Goal: Task Accomplishment & Management: Use online tool/utility

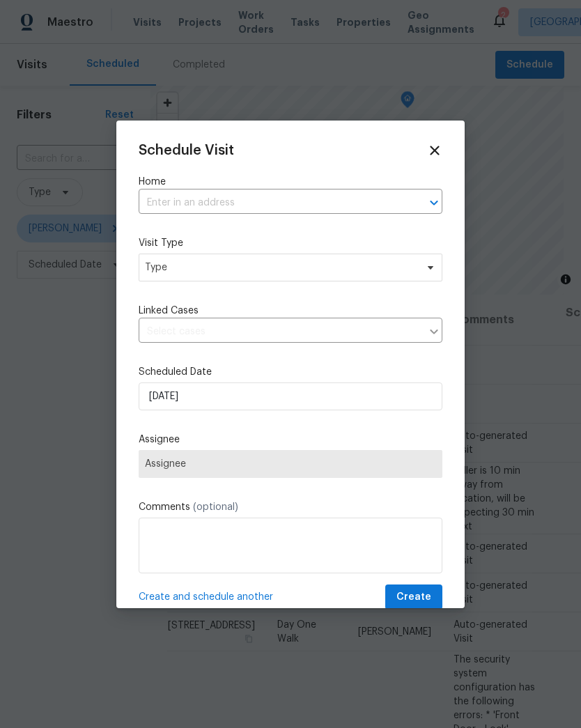
scroll to position [585, 0]
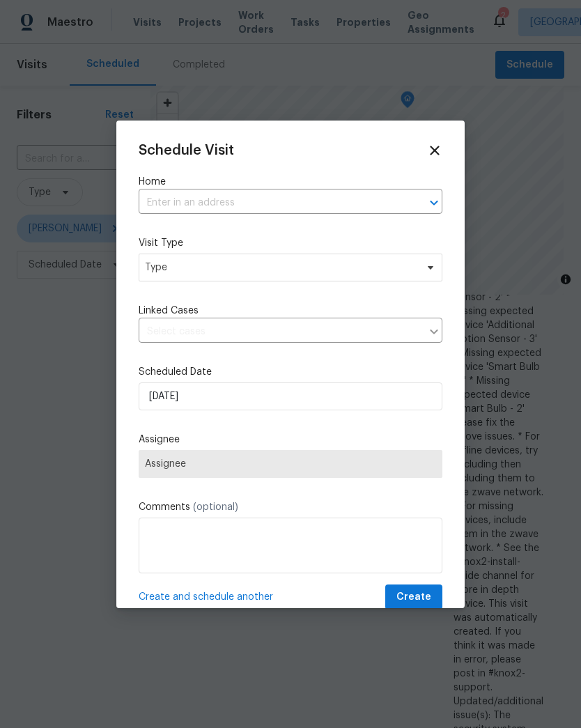
click at [362, 203] on input "text" at bounding box center [271, 203] width 265 height 22
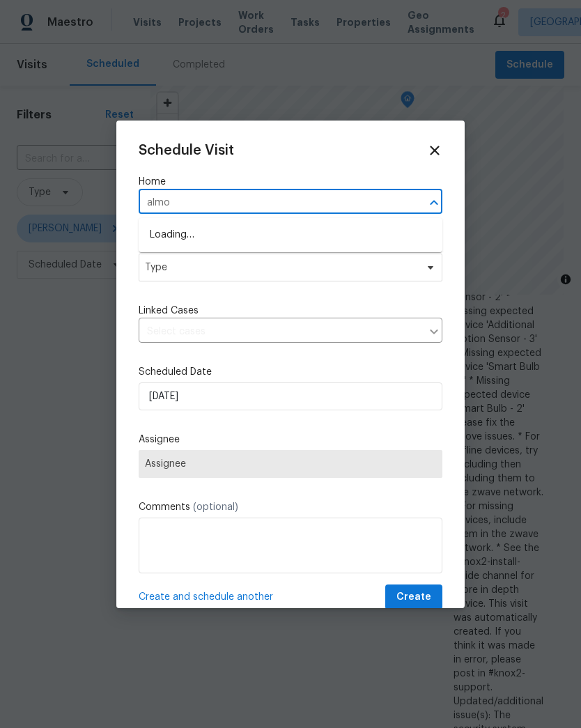
type input "almon"
click at [172, 240] on li "1617 Almond Creek Ct, Henrico, VA 23231" at bounding box center [291, 236] width 304 height 24
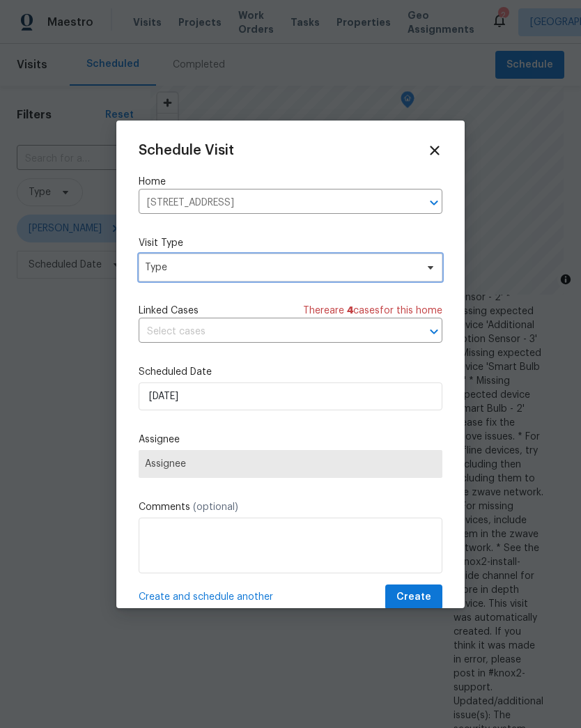
click at [153, 275] on span "Type" at bounding box center [280, 268] width 271 height 14
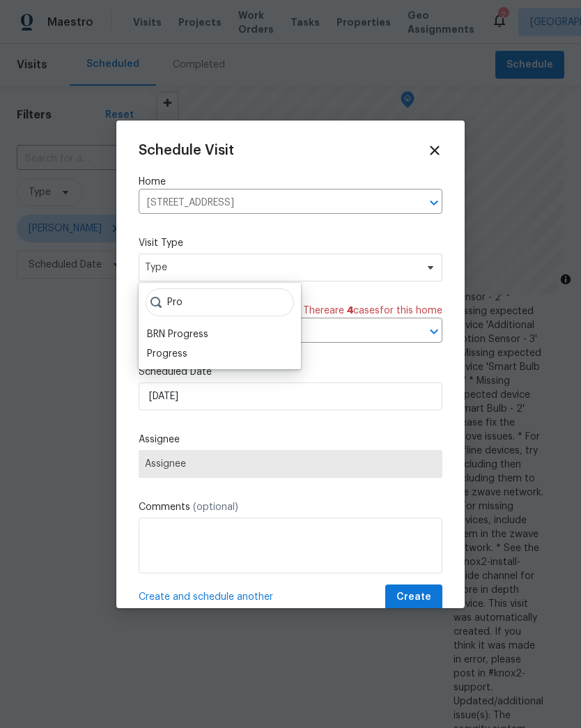
type input "Pro"
click at [160, 355] on div "Progress" at bounding box center [167, 354] width 40 height 14
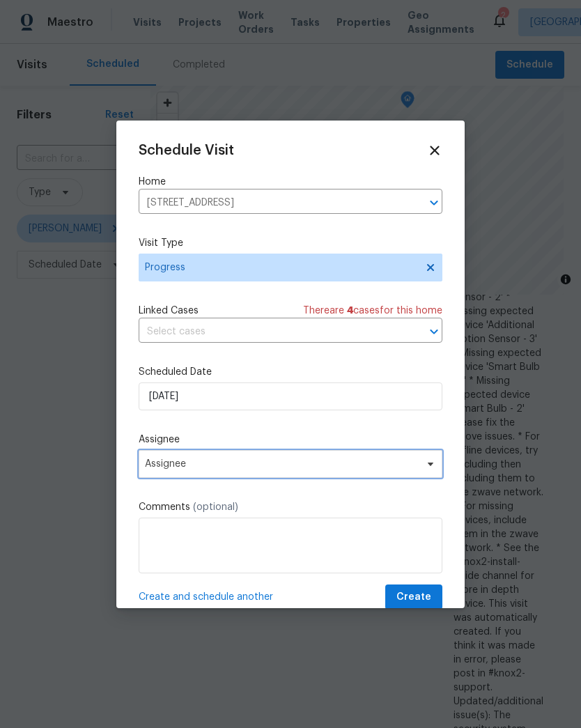
click at [153, 470] on span "Assignee" at bounding box center [281, 464] width 273 height 11
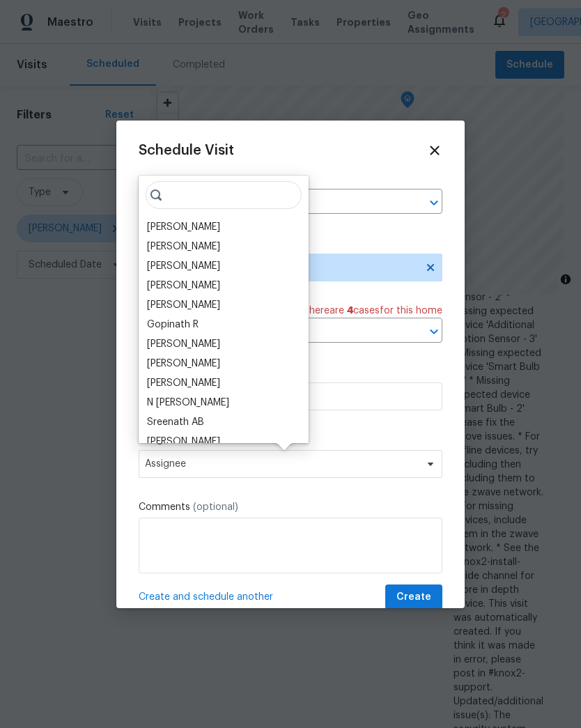
click at [167, 223] on div "[PERSON_NAME]" at bounding box center [183, 227] width 73 height 14
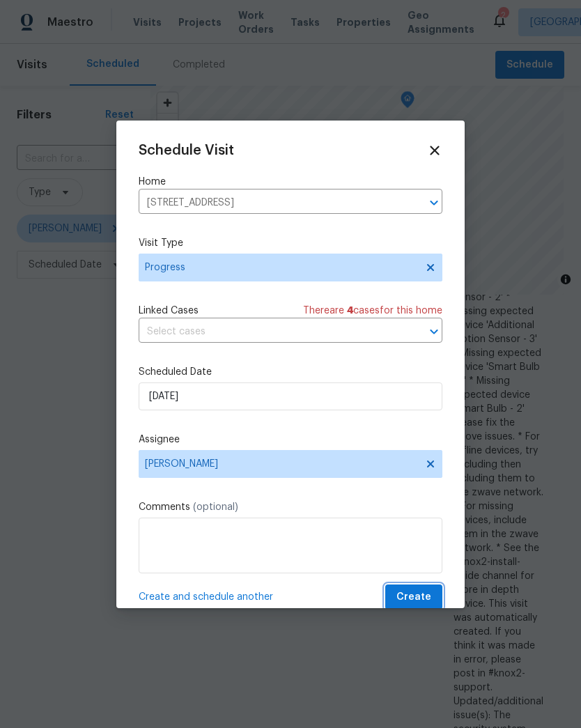
click at [431, 599] on span "Create" at bounding box center [413, 597] width 35 height 17
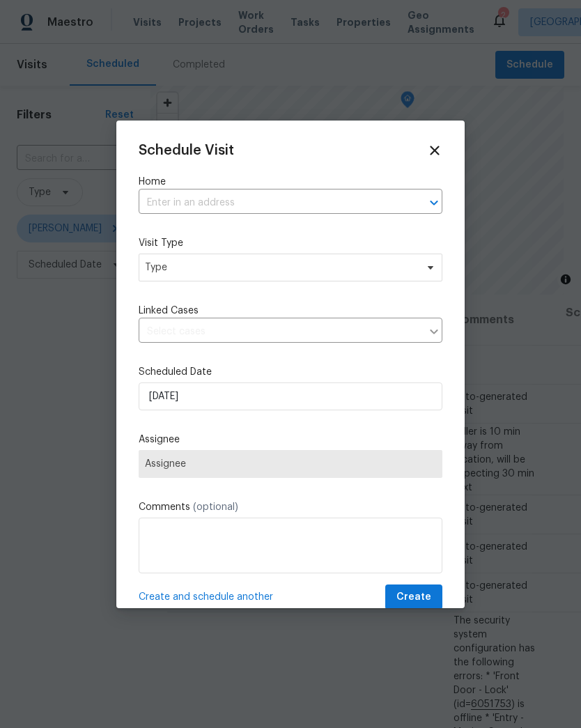
scroll to position [585, 0]
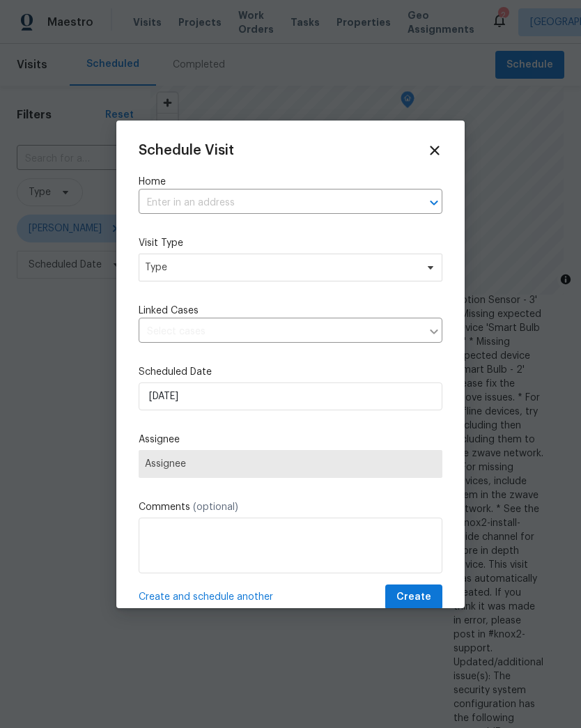
click at [391, 208] on input "text" at bounding box center [271, 203] width 265 height 22
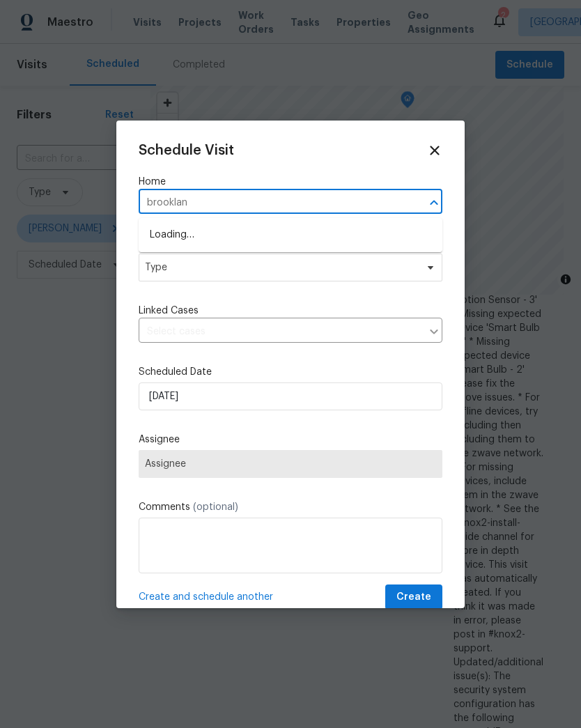
type input "brookland"
click at [165, 237] on li "[STREET_ADDRESS]" at bounding box center [291, 236] width 304 height 24
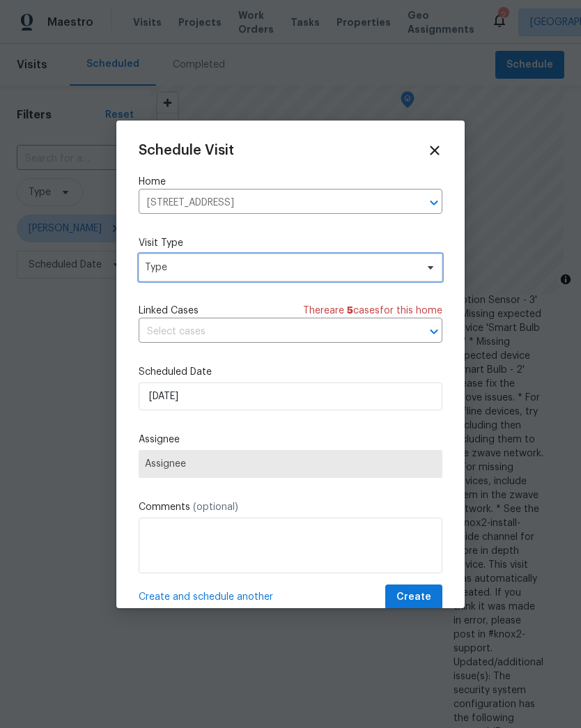
click at [154, 267] on span "Type" at bounding box center [280, 268] width 271 height 14
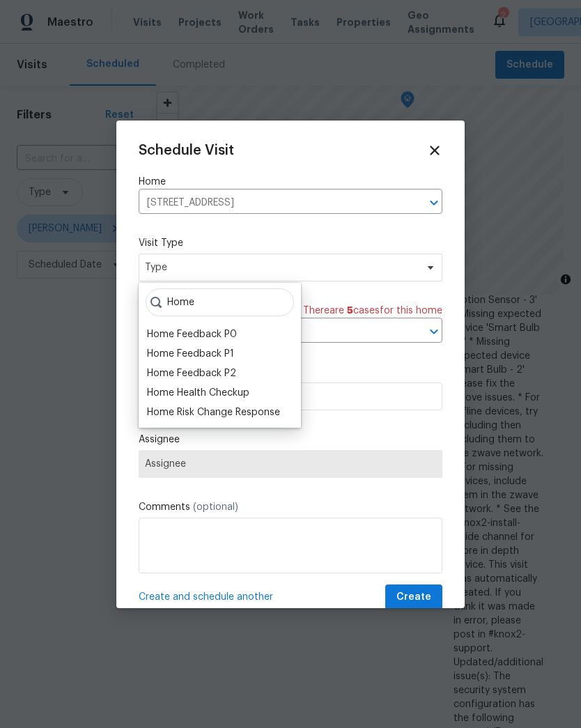
type input "Home"
click at [171, 390] on div "Home Health Checkup" at bounding box center [198, 393] width 102 height 14
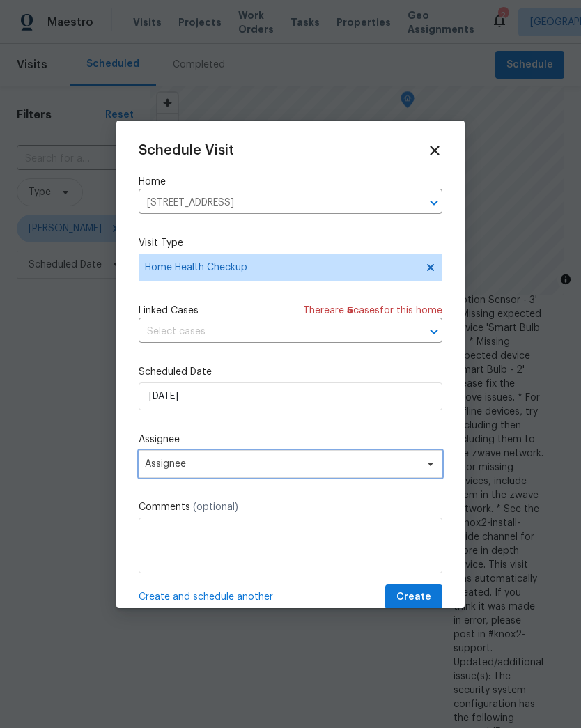
click at [152, 464] on span "Assignee" at bounding box center [281, 464] width 273 height 11
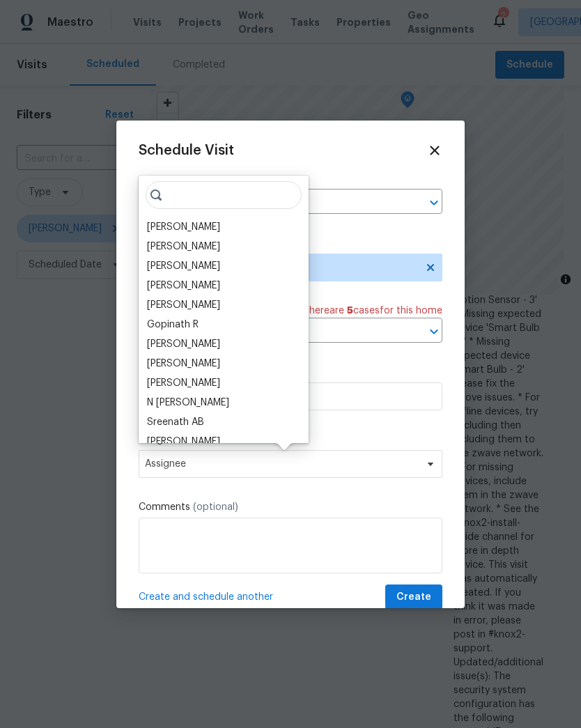
click at [160, 231] on div "[PERSON_NAME]" at bounding box center [183, 227] width 73 height 14
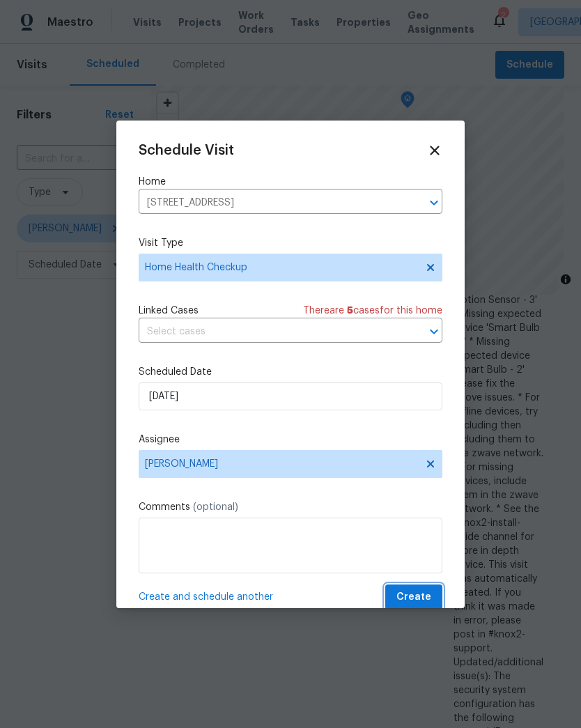
click at [431, 606] on span "Create" at bounding box center [413, 597] width 35 height 17
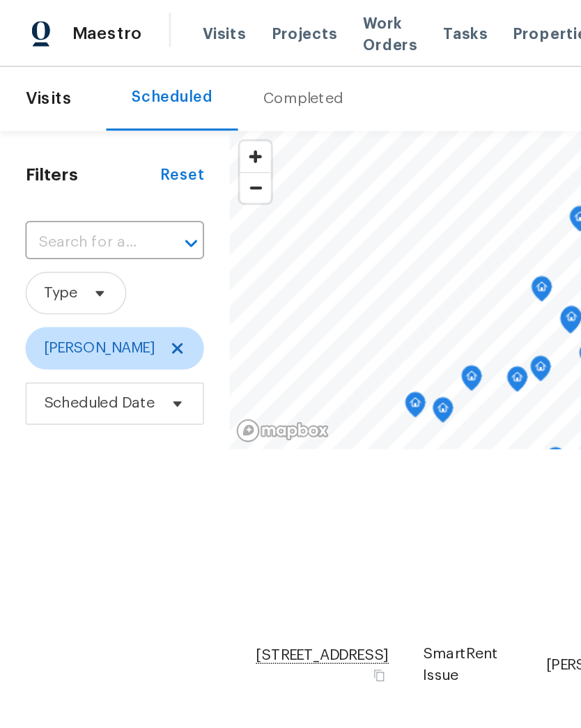
scroll to position [684, -1]
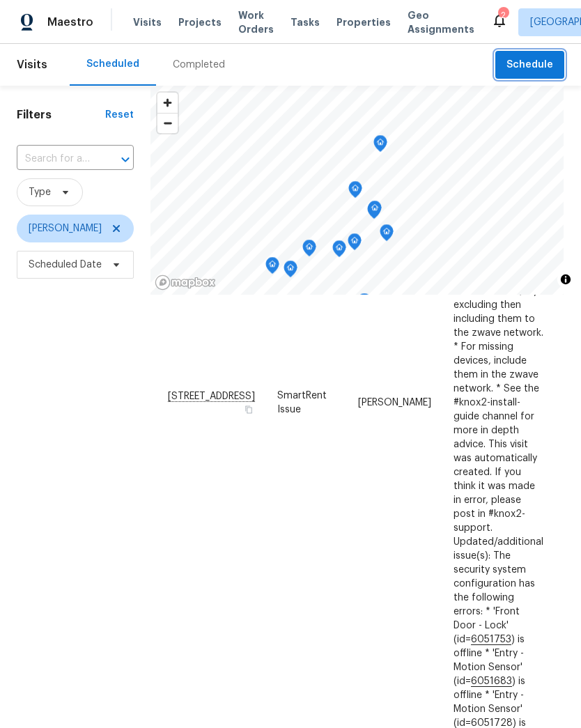
click at [537, 69] on span "Schedule" at bounding box center [530, 64] width 47 height 17
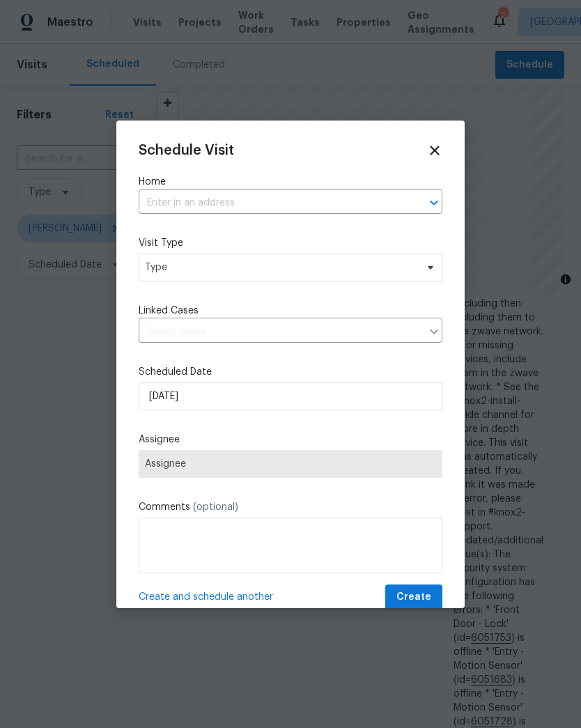
click at [418, 212] on div at bounding box center [424, 203] width 36 height 20
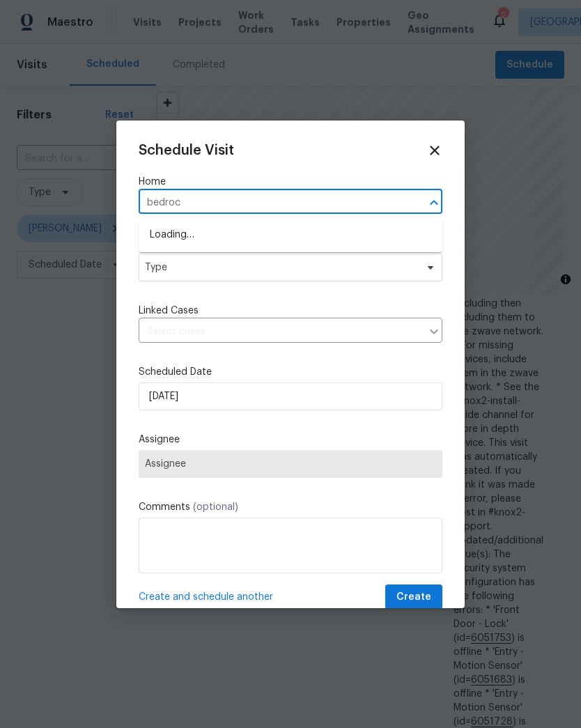
type input "bedrock"
click at [305, 233] on li "801 Bedrock Ln, Richmond, VA 23224" at bounding box center [291, 236] width 304 height 24
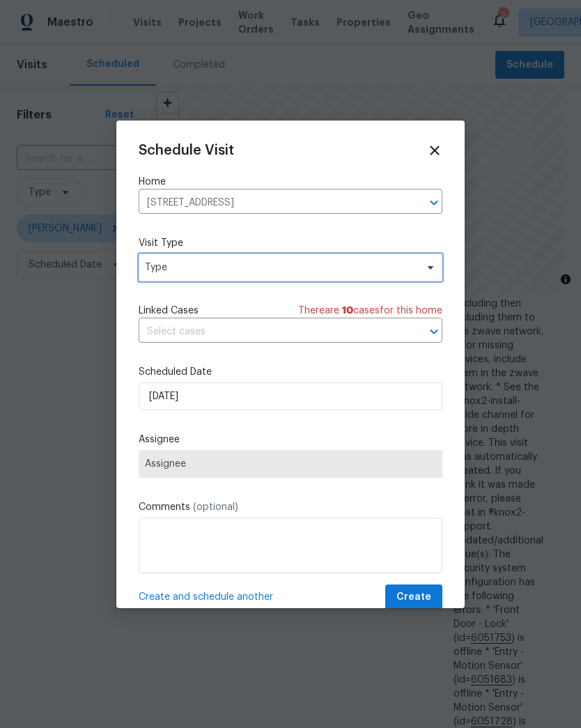
click at [432, 270] on icon at bounding box center [430, 267] width 11 height 11
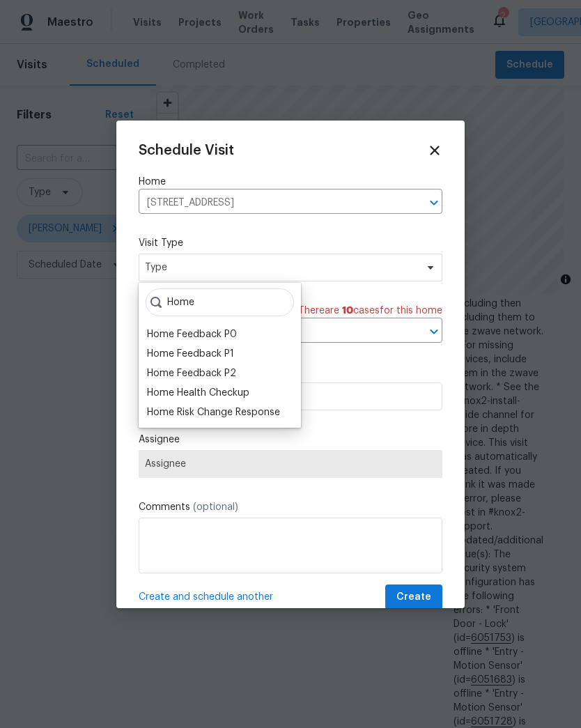
type input "Home"
click at [158, 392] on div "Home Health Checkup" at bounding box center [198, 393] width 102 height 14
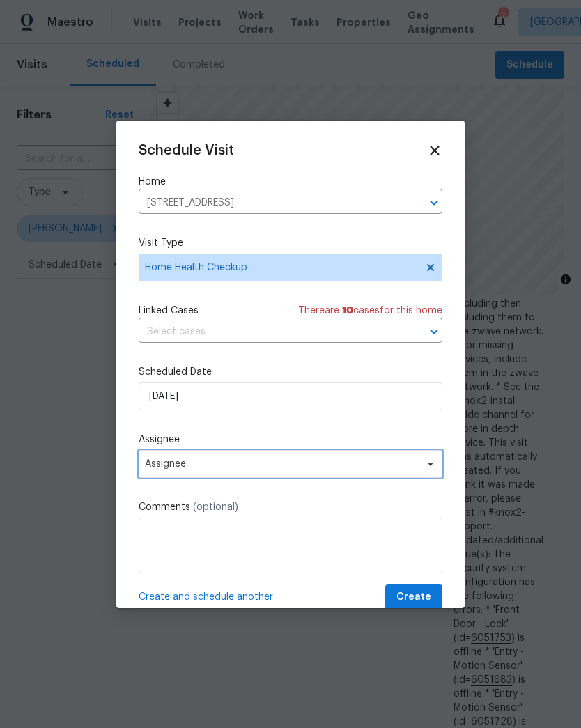
click at [428, 465] on icon at bounding box center [431, 463] width 6 height 3
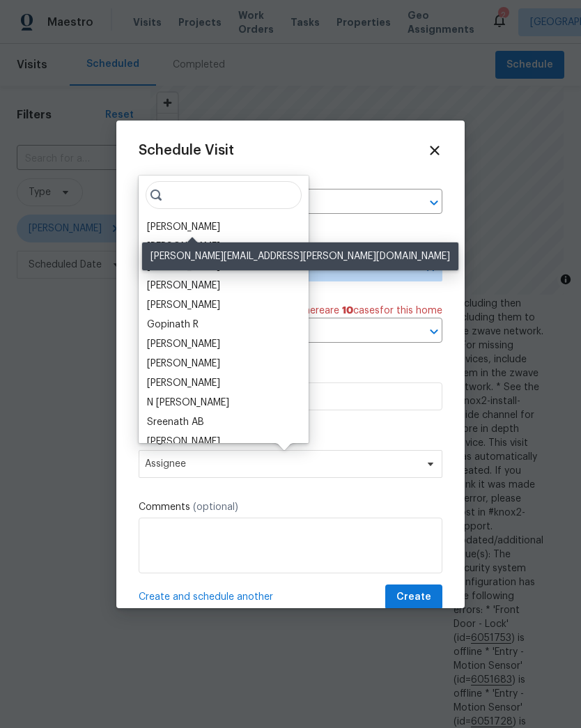
click at [160, 222] on div "[PERSON_NAME]" at bounding box center [183, 227] width 73 height 14
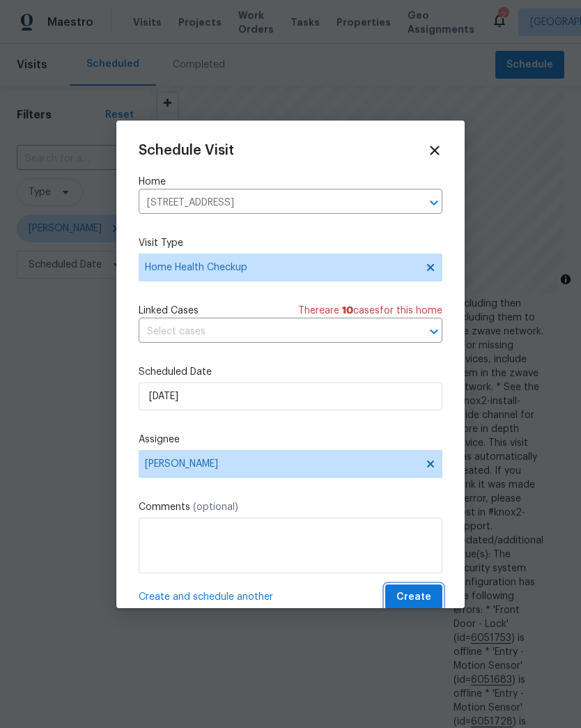
click at [433, 588] on button "Create" at bounding box center [413, 598] width 57 height 26
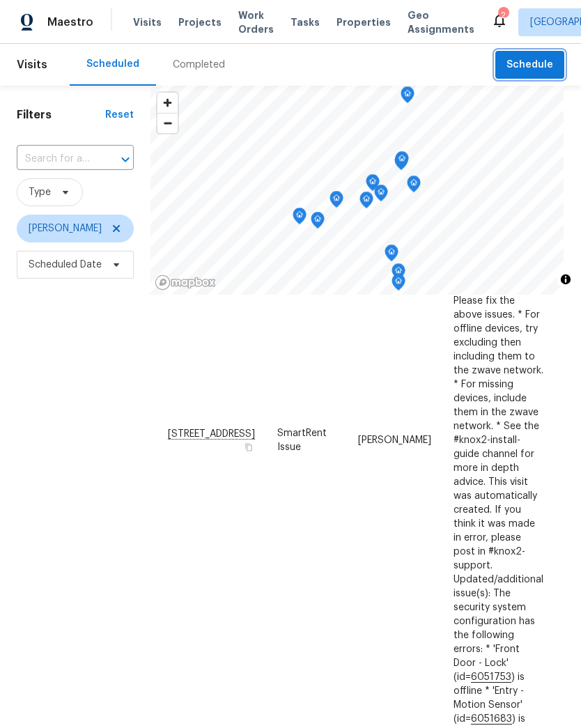
scroll to position [663, 0]
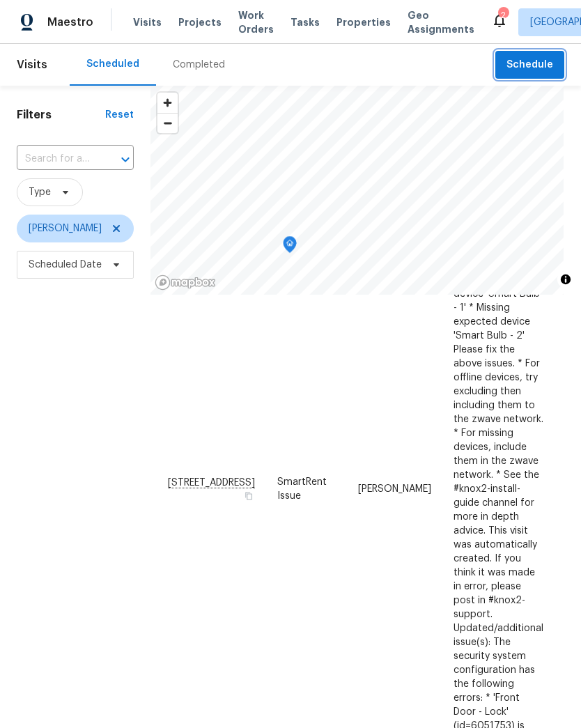
click at [531, 61] on span "Schedule" at bounding box center [530, 64] width 47 height 17
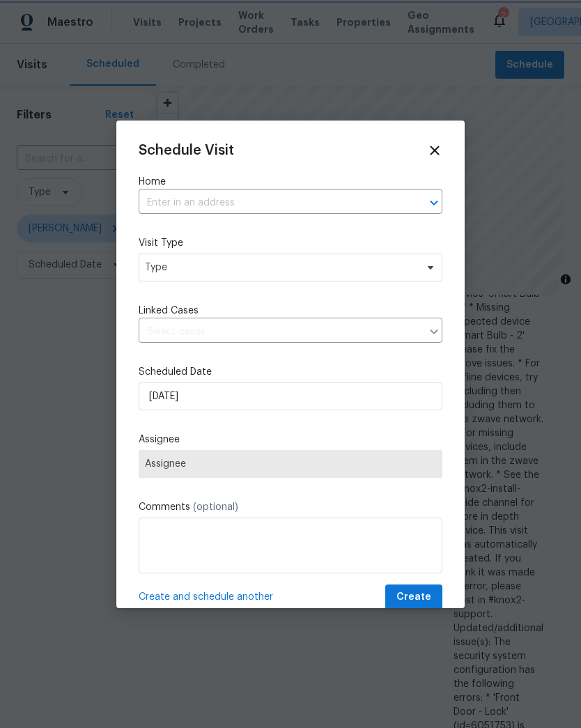
click at [428, 197] on icon "Open" at bounding box center [434, 202] width 17 height 17
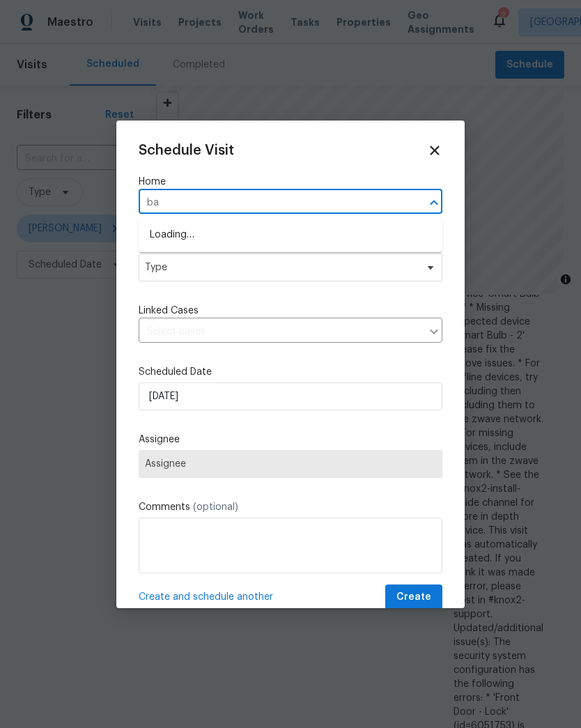
type input "bar"
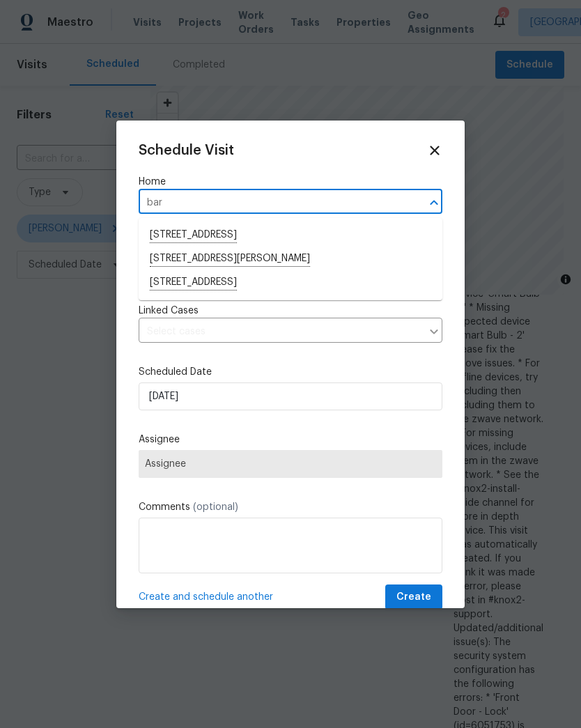
click at [158, 233] on li "943 Barlen Dr, Richmond, VA 23225" at bounding box center [291, 236] width 304 height 24
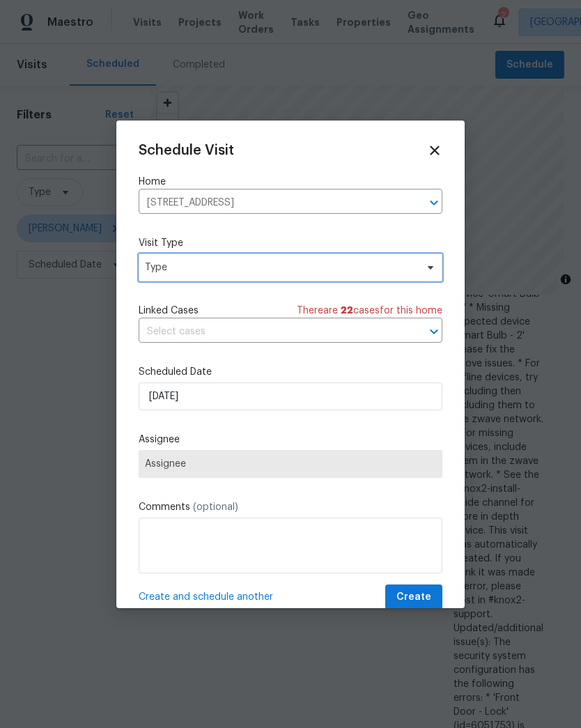
click at [418, 266] on span "Type" at bounding box center [291, 268] width 304 height 28
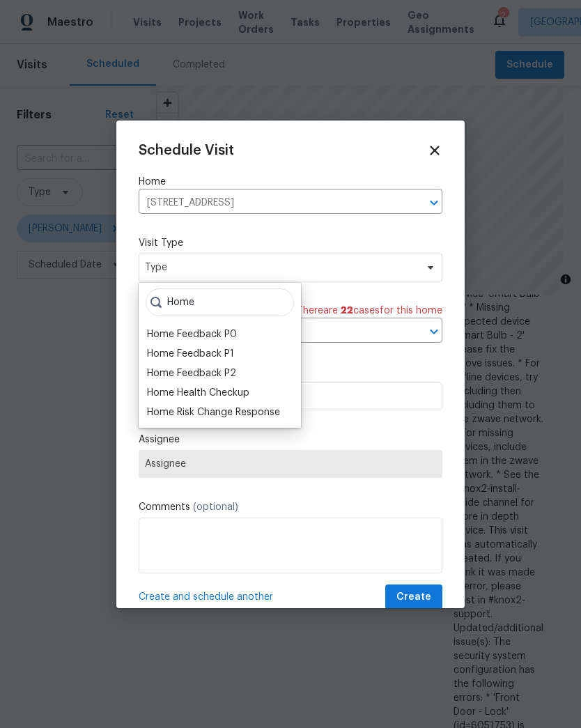
type input "Home"
click at [156, 391] on div "Home Health Checkup" at bounding box center [198, 393] width 102 height 14
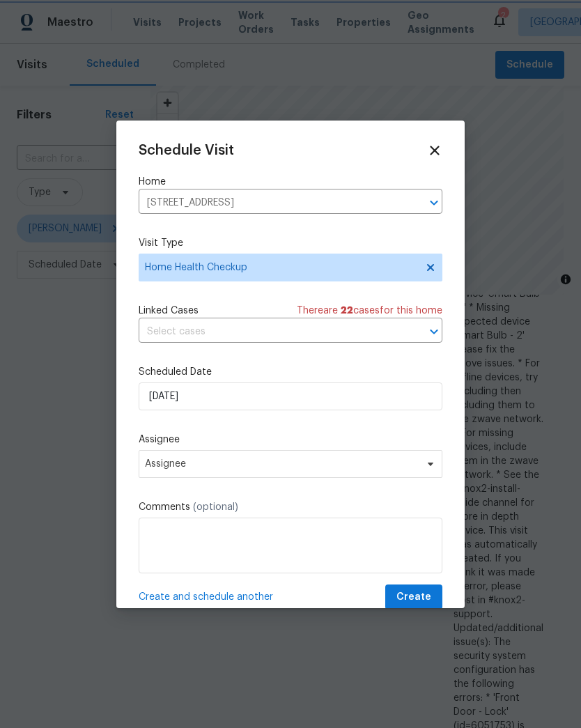
click at [432, 327] on icon "Open" at bounding box center [434, 331] width 17 height 17
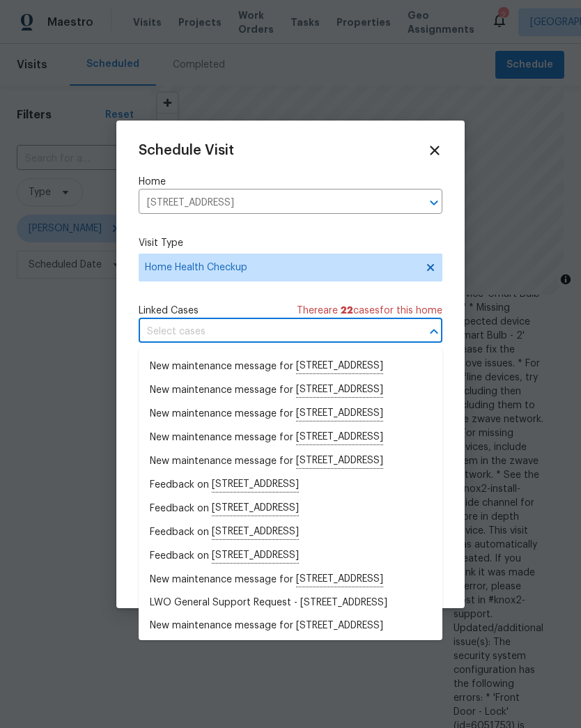
click at [431, 226] on div "Schedule Visit Home 943 Barlen Dr, Richmond, VA 23225 ​ Visit Type Home Health …" at bounding box center [291, 377] width 304 height 468
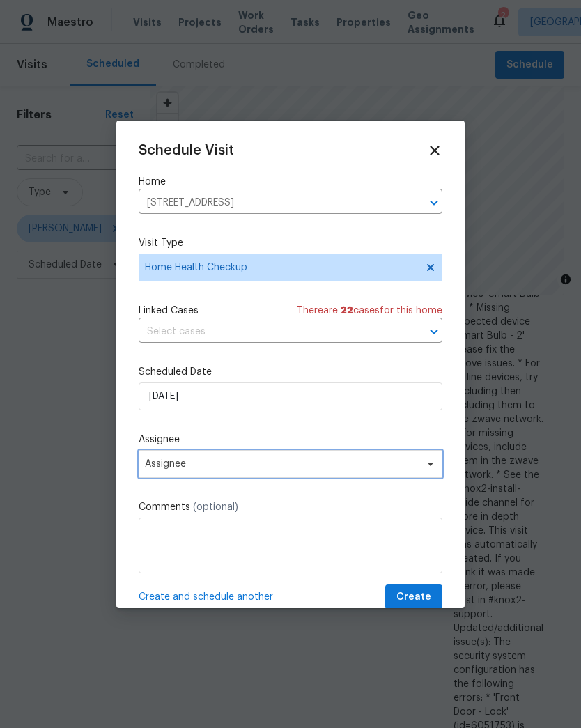
click at [406, 478] on span "Assignee" at bounding box center [291, 464] width 304 height 28
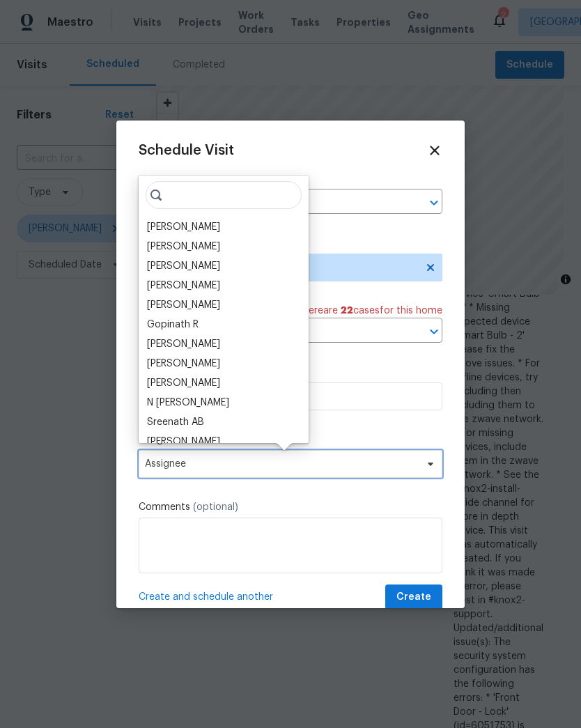
click at [429, 465] on icon at bounding box center [431, 463] width 6 height 3
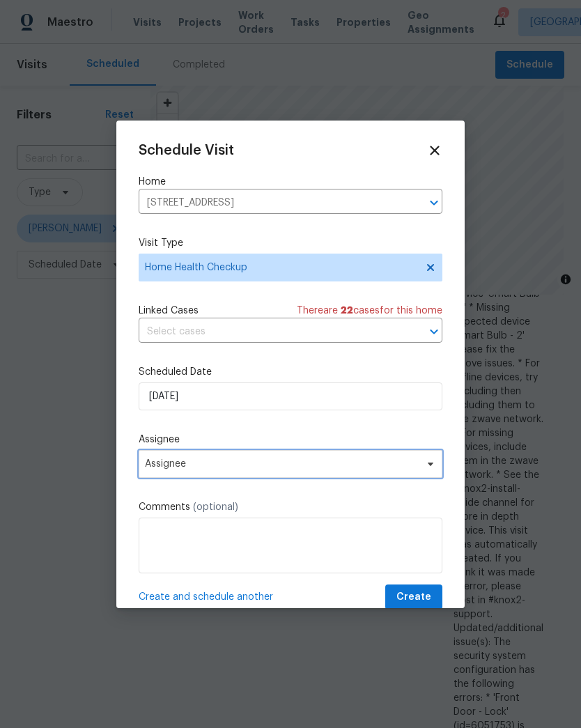
click at [426, 475] on span "Assignee" at bounding box center [291, 464] width 304 height 28
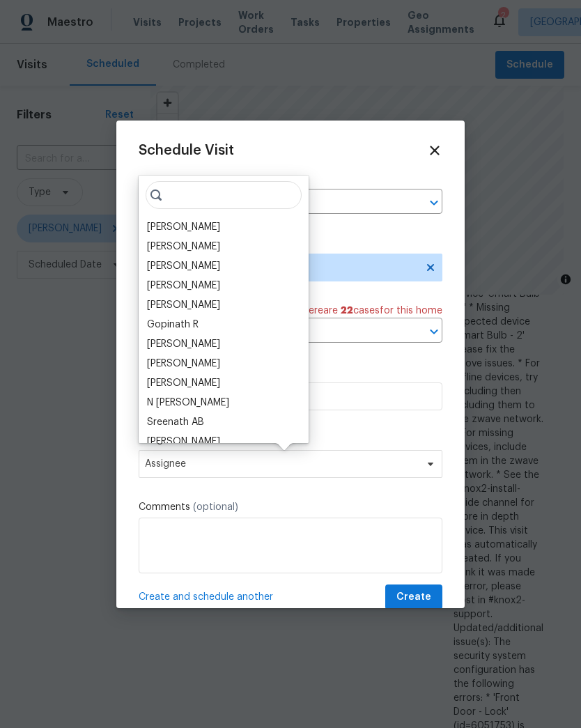
click at [152, 222] on div "[PERSON_NAME]" at bounding box center [183, 227] width 73 height 14
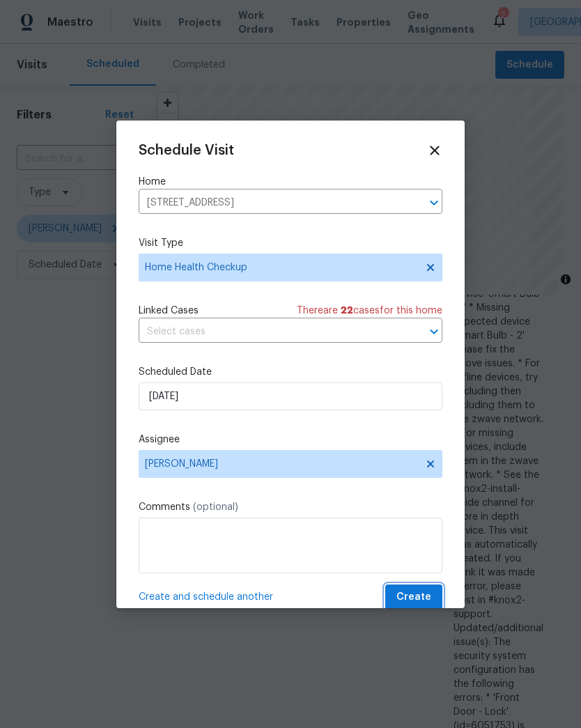
click at [423, 599] on span "Create" at bounding box center [413, 597] width 35 height 17
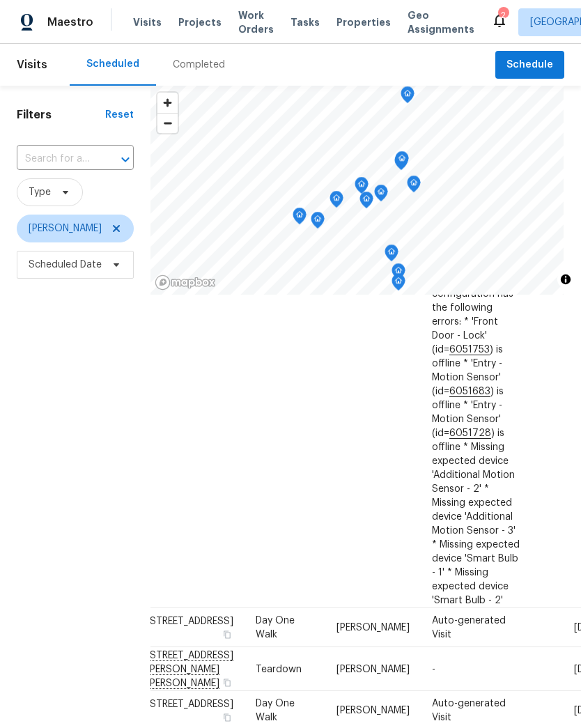
scroll to position [1195, 22]
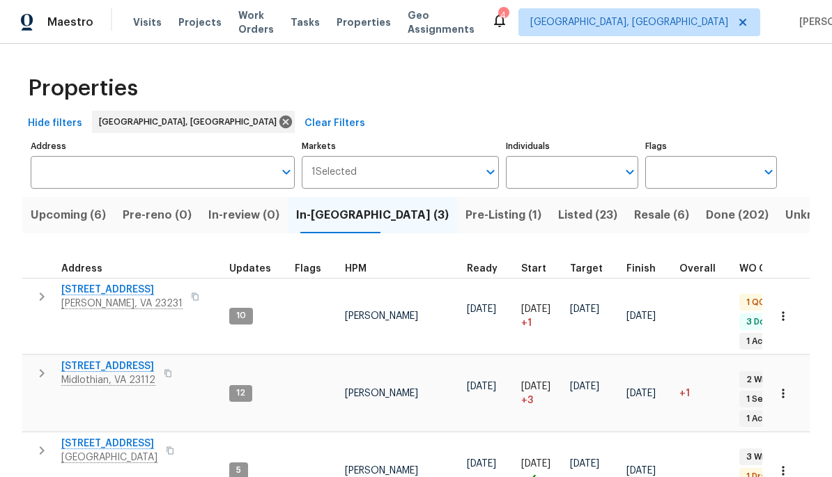
click at [558, 222] on span "Listed (23)" at bounding box center [587, 216] width 59 height 20
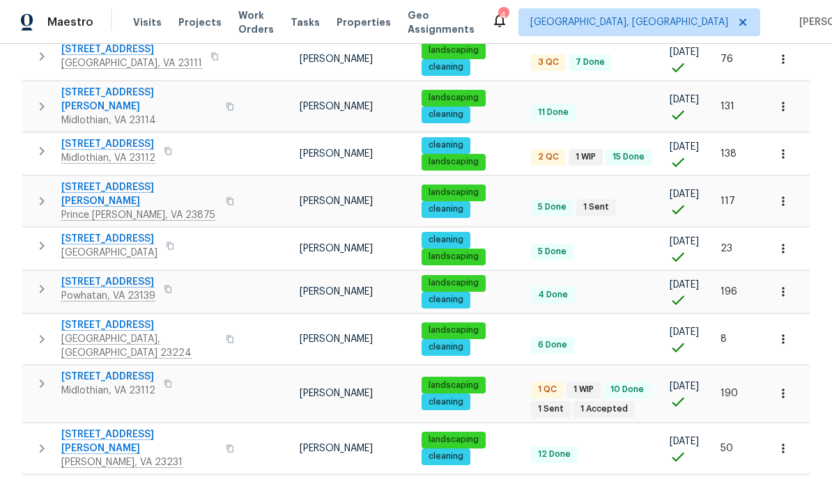
scroll to position [799, 0]
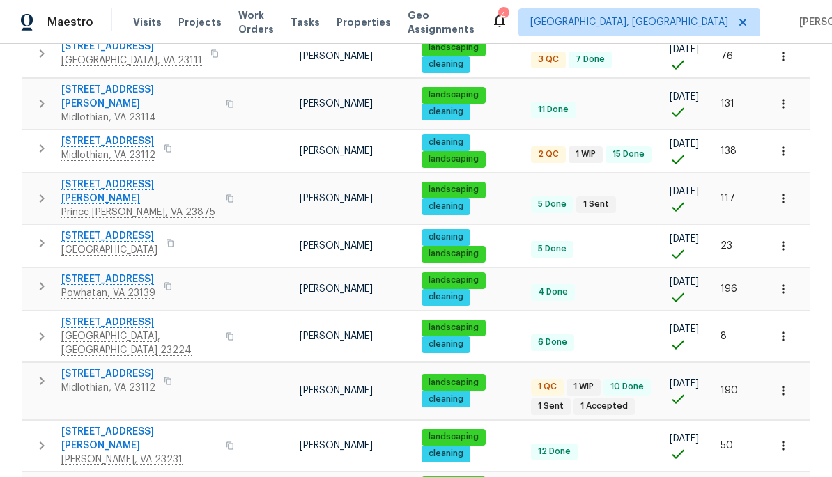
click at [227, 332] on icon "button" at bounding box center [230, 336] width 7 height 8
